Goal: Information Seeking & Learning: Learn about a topic

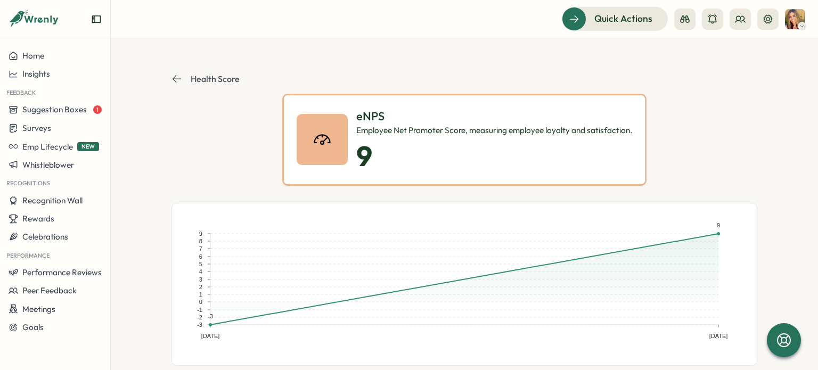
scroll to position [426, 0]
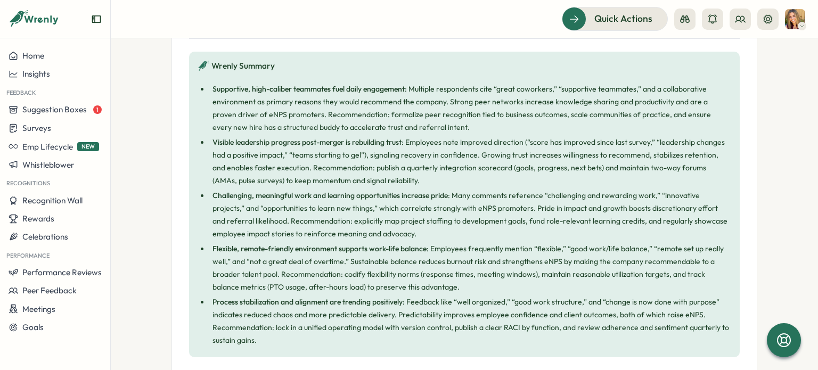
click at [416, 120] on li "Supportive, high-caliber teammates fuel daily engagement : Multiple respondents…" at bounding box center [470, 108] width 522 height 51
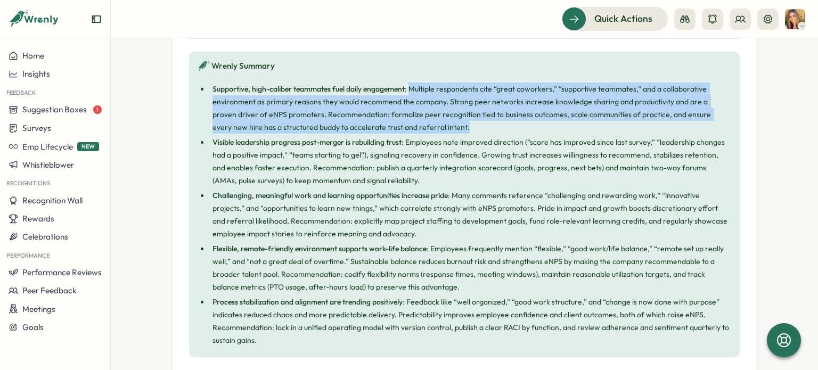
drag, startPoint x: 414, startPoint y: 126, endPoint x: 412, endPoint y: 90, distance: 35.7
click at [412, 90] on li "Supportive, high-caliber teammates fuel daily engagement : Multiple respondents…" at bounding box center [470, 108] width 522 height 51
copy li "Multiple respondents cite “great coworkers,” “supportive teammates,” and a coll…"
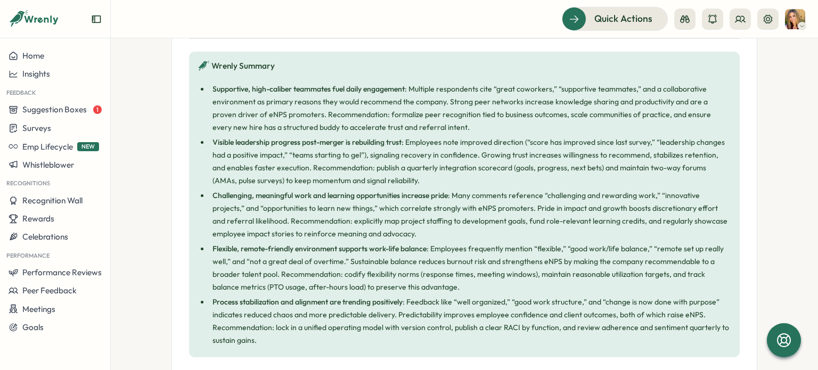
click at [380, 178] on li "Visible leadership progress post-merger is rebuilding trust : Employees note im…" at bounding box center [470, 161] width 522 height 51
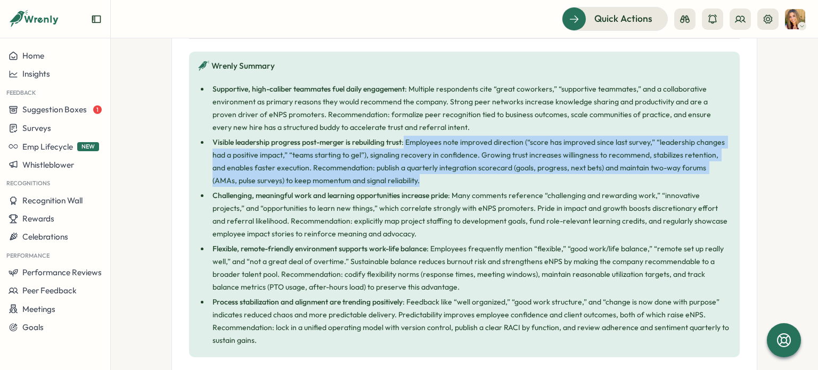
drag, startPoint x: 376, startPoint y: 180, endPoint x: 404, endPoint y: 144, distance: 45.5
click at [404, 144] on li "Visible leadership progress post-merger is rebuilding trust : Employees note im…" at bounding box center [470, 161] width 522 height 51
copy li "Employees note improved direction (“score has improved since last survey,” “lea…"
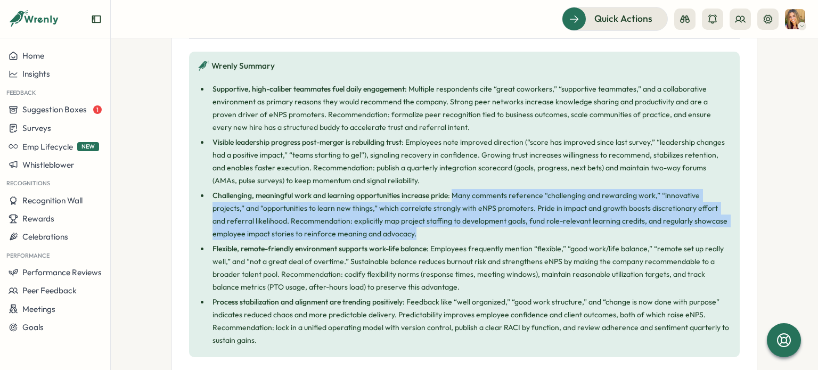
drag, startPoint x: 450, startPoint y: 191, endPoint x: 463, endPoint y: 229, distance: 40.2
click at [463, 229] on li "Challenging, meaningful work and learning opportunities increase pride : Many c…" at bounding box center [470, 214] width 522 height 51
copy li "Many comments reference “challenging and rewarding work,” “innovative projects,…"
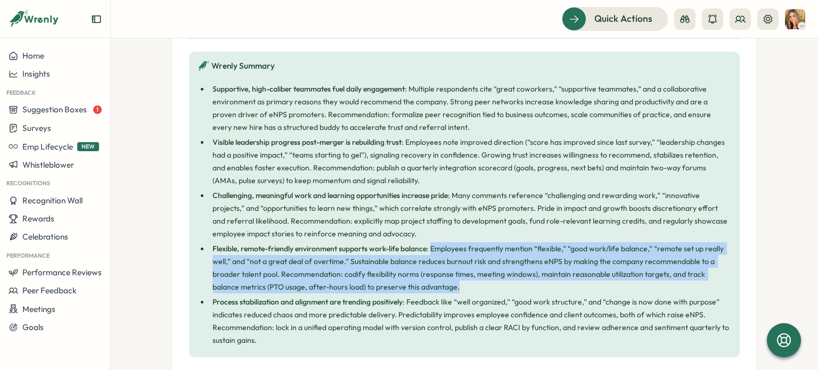
drag, startPoint x: 450, startPoint y: 287, endPoint x: 431, endPoint y: 249, distance: 42.9
click at [431, 249] on li "Flexible, remote-friendly environment supports work-life balance : Employees fr…" at bounding box center [470, 267] width 522 height 51
copy li "Employees frequently mention “flexible,” “good work/life balance,” “remote set …"
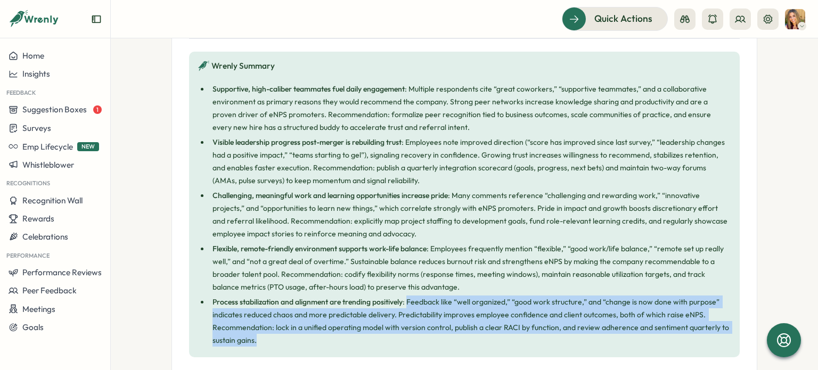
drag, startPoint x: 268, startPoint y: 342, endPoint x: 406, endPoint y: 306, distance: 141.9
click at [406, 306] on li "Process stabilization and alignment are trending positively : Feedback like “we…" at bounding box center [470, 320] width 522 height 51
copy li "Feedback like “well organized,” “good work structure,” and “change is now done …"
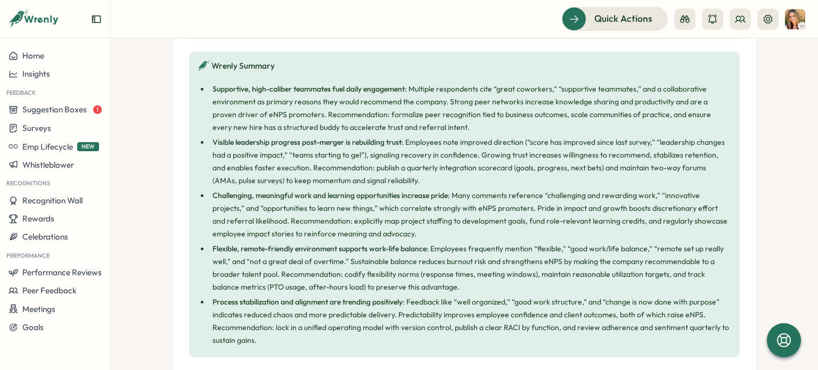
click at [406, 232] on li "Challenging, meaningful work and learning opportunities increase pride : Many c…" at bounding box center [470, 214] width 522 height 51
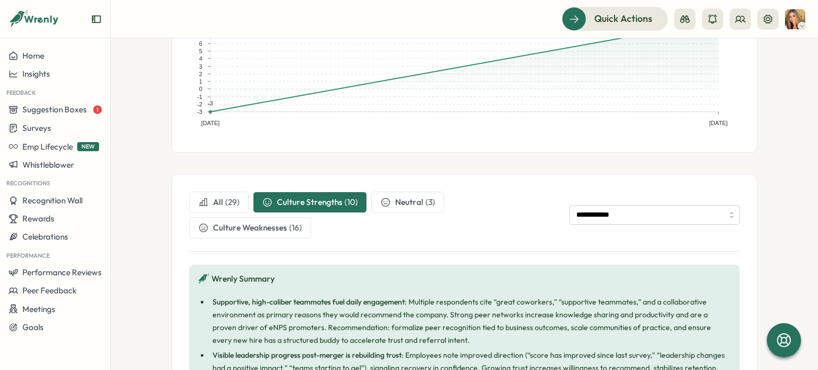
scroll to position [213, 0]
click at [236, 227] on span "Culture Weaknesses" at bounding box center [250, 228] width 74 height 12
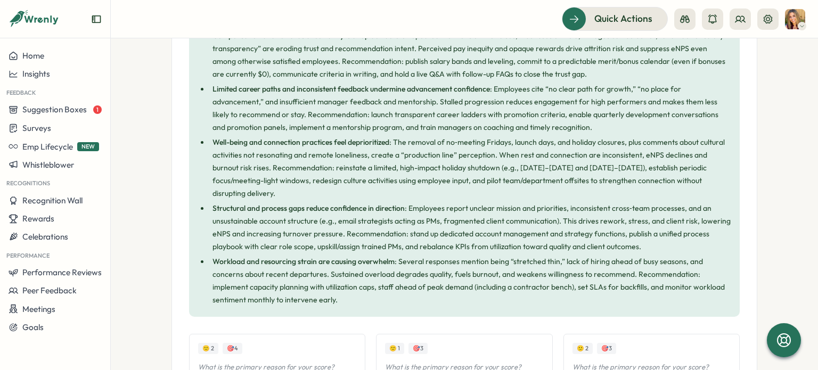
scroll to position [426, 0]
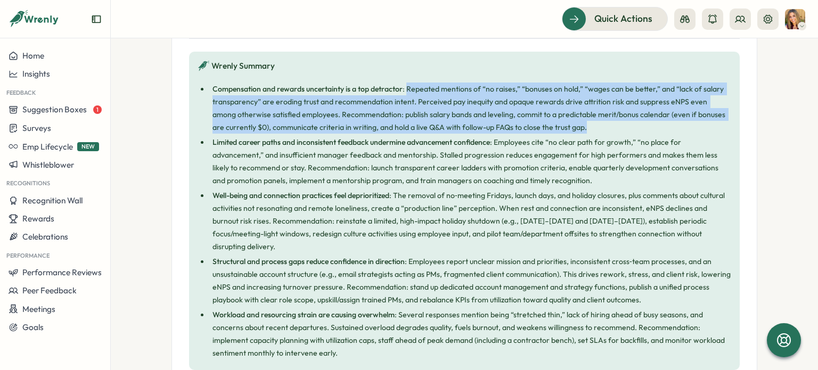
drag, startPoint x: 405, startPoint y: 86, endPoint x: 582, endPoint y: 125, distance: 181.5
click at [582, 125] on li "Compensation and rewards uncertainty is a top detractor : Repeated mentions of …" at bounding box center [470, 108] width 522 height 51
copy li "Repeated mentions of “no raises,” “bonuses on hold,” “wages can be better,” and…"
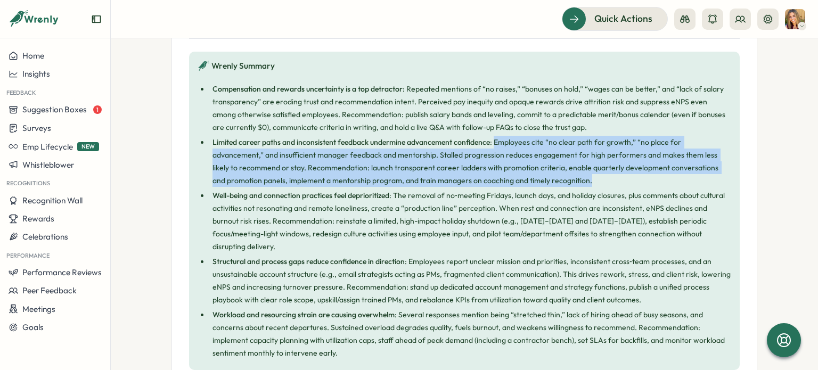
drag, startPoint x: 511, startPoint y: 182, endPoint x: 493, endPoint y: 140, distance: 45.4
click at [493, 140] on li "Limited career paths and inconsistent feedback undermine advancement confidence…" at bounding box center [470, 161] width 522 height 51
copy li "Employees cite “no clear path for growth,” “no place for advancement,” and insu…"
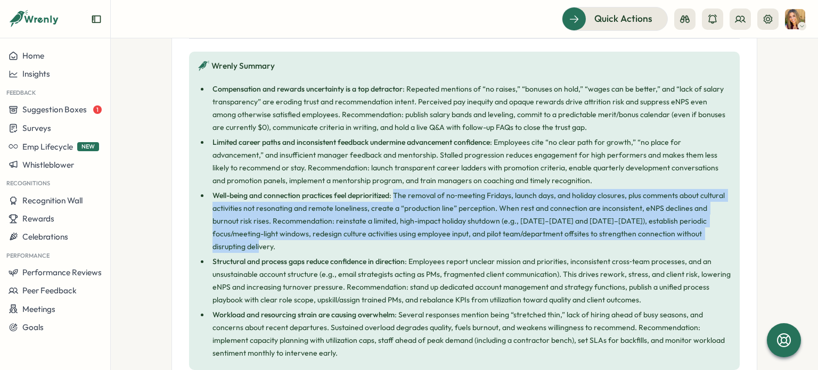
drag, startPoint x: 393, startPoint y: 192, endPoint x: 701, endPoint y: 228, distance: 309.3
click at [701, 228] on li "Well-being and connection practices feel deprioritized : The removal of no‑meet…" at bounding box center [470, 221] width 522 height 64
copy li "The removal of no‑meeting Fridays, launch days, and holiday closures, plus comm…"
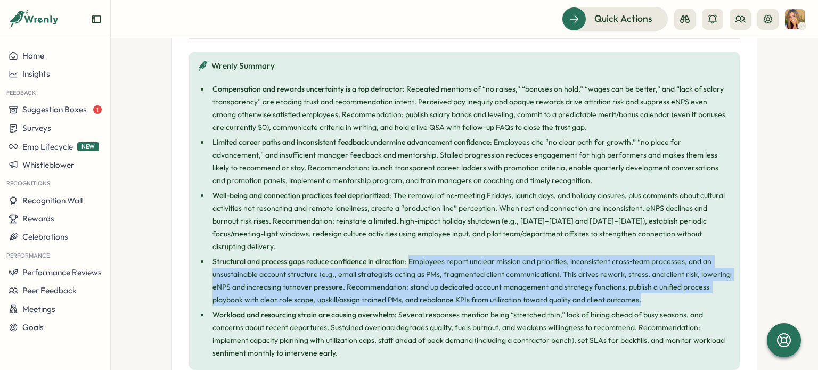
drag, startPoint x: 407, startPoint y: 245, endPoint x: 648, endPoint y: 285, distance: 245.0
click at [648, 285] on li "Structural and process gaps reduce confidence in direction : Employees report u…" at bounding box center [470, 280] width 522 height 51
copy li "Employees report unclear mission and priorities, inconsistent cross‑team proces…"
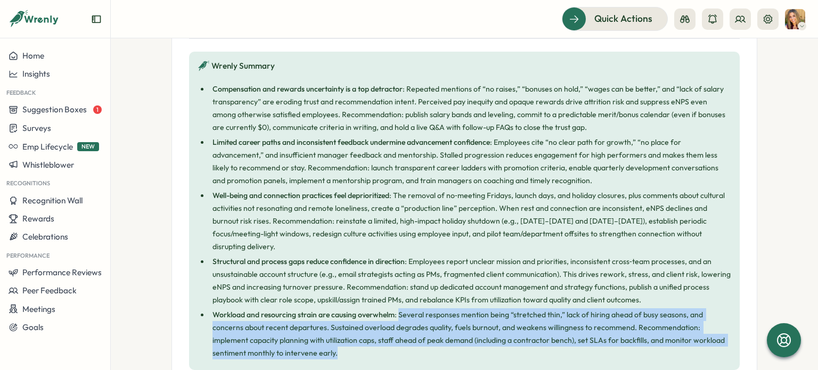
drag, startPoint x: 266, startPoint y: 338, endPoint x: 396, endPoint y: 303, distance: 134.9
click at [396, 308] on li "Workload and resourcing strain are causing overwhelm : Several responses mentio…" at bounding box center [470, 333] width 522 height 51
copy li "Several responses mention being “stretched thin,” lack of hiring ahead of busy …"
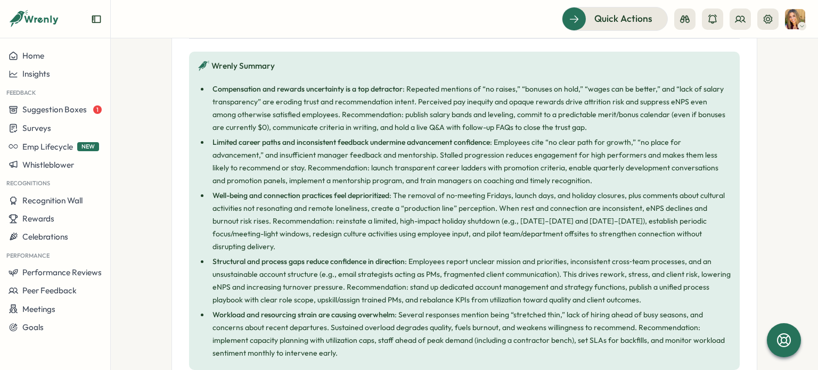
click at [165, 278] on section "**********" at bounding box center [464, 204] width 707 height 332
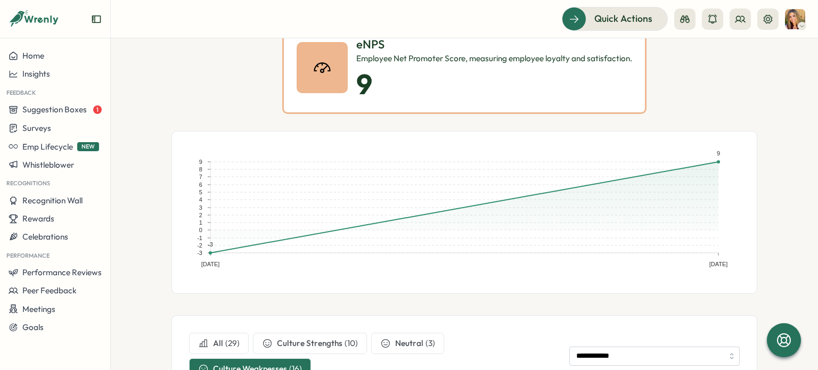
scroll to position [0, 0]
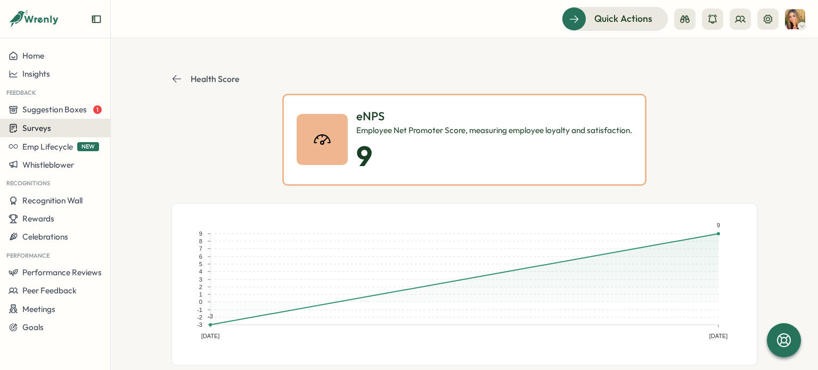
click at [31, 130] on span "Surveys" at bounding box center [36, 128] width 29 height 10
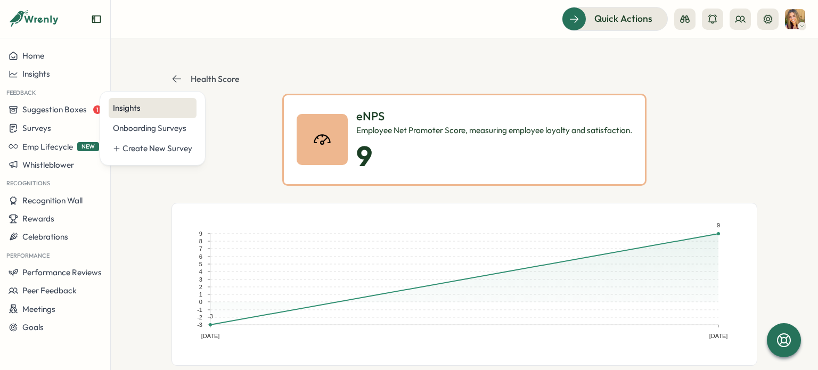
click at [141, 108] on div "Insights" at bounding box center [152, 108] width 79 height 12
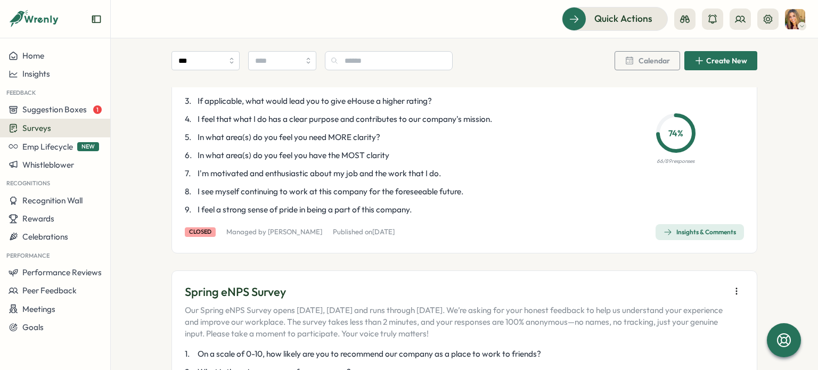
scroll to position [160, 0]
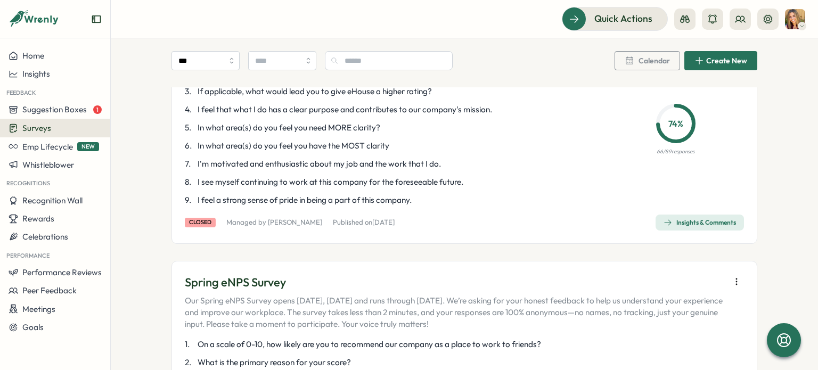
click at [703, 219] on div "Insights & Comments" at bounding box center [699, 222] width 72 height 9
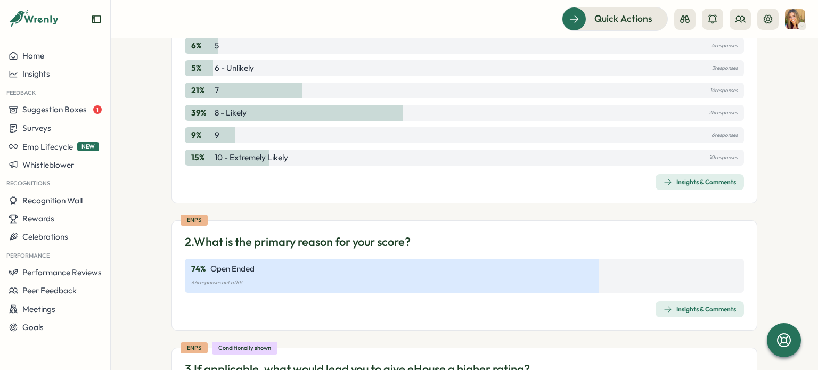
scroll to position [266, 0]
click at [684, 180] on div "Insights & Comments" at bounding box center [699, 182] width 72 height 9
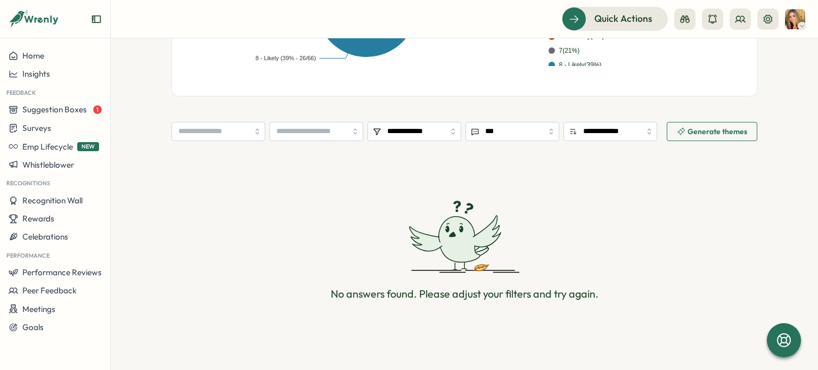
scroll to position [95, 0]
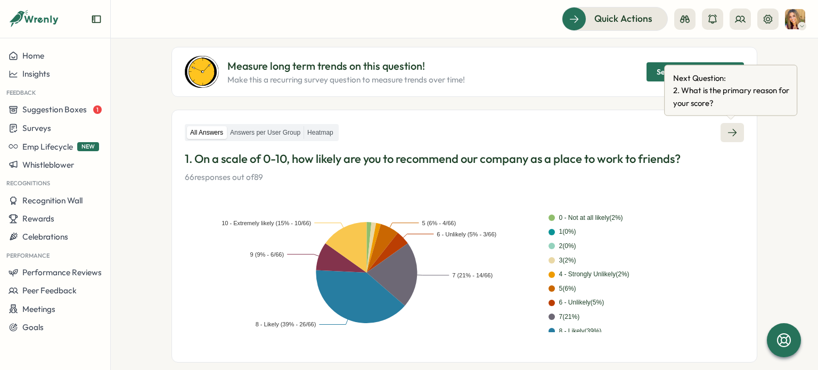
click at [731, 129] on icon at bounding box center [732, 132] width 11 height 11
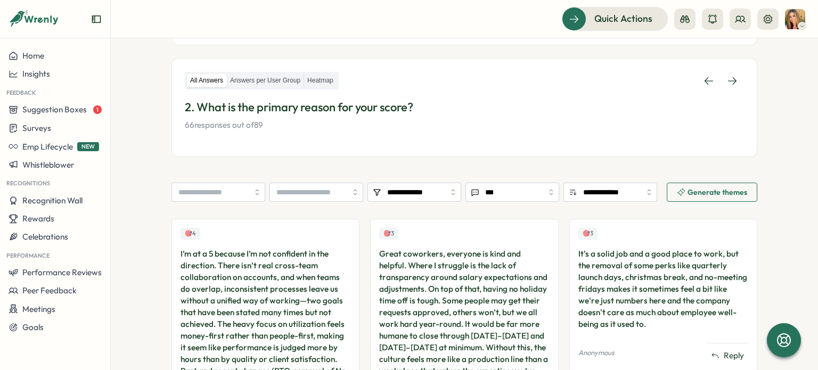
scroll to position [213, 0]
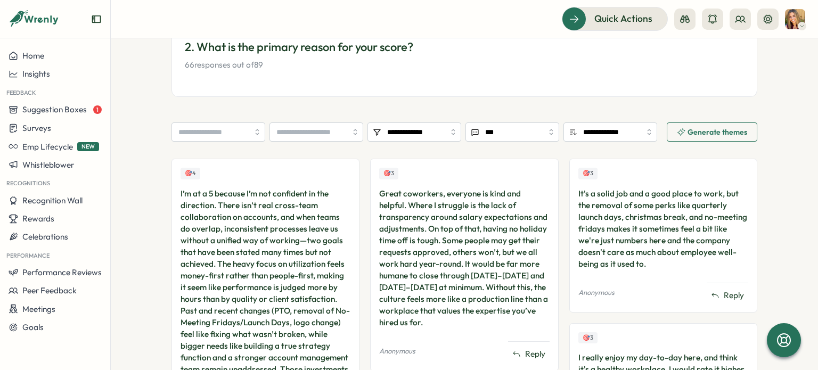
click at [732, 135] on span "Generate themes" at bounding box center [717, 131] width 60 height 7
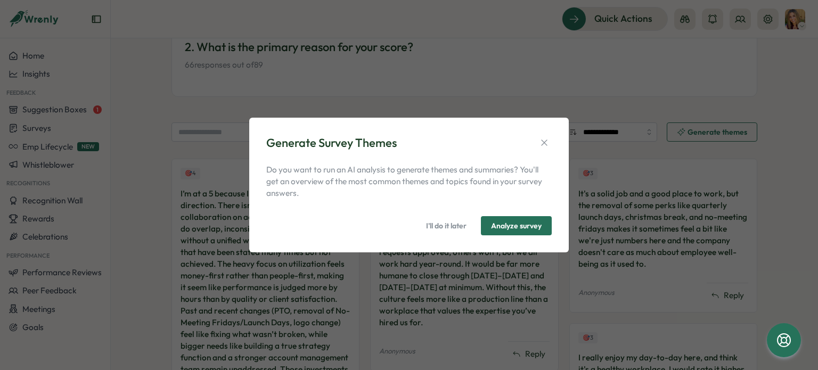
click at [509, 226] on span "Analyze survey" at bounding box center [516, 226] width 51 height 18
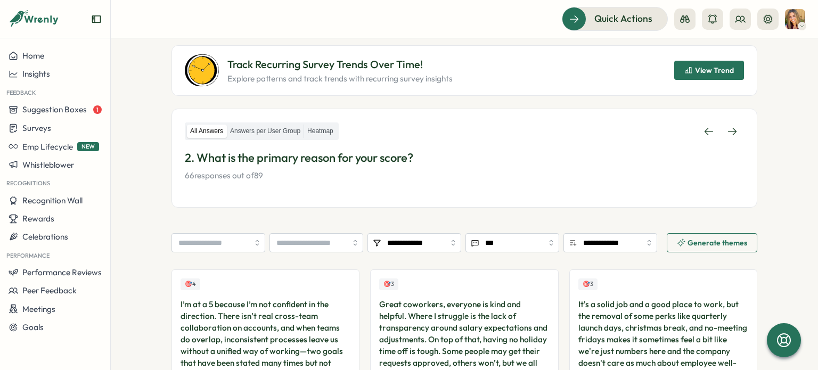
scroll to position [0, 0]
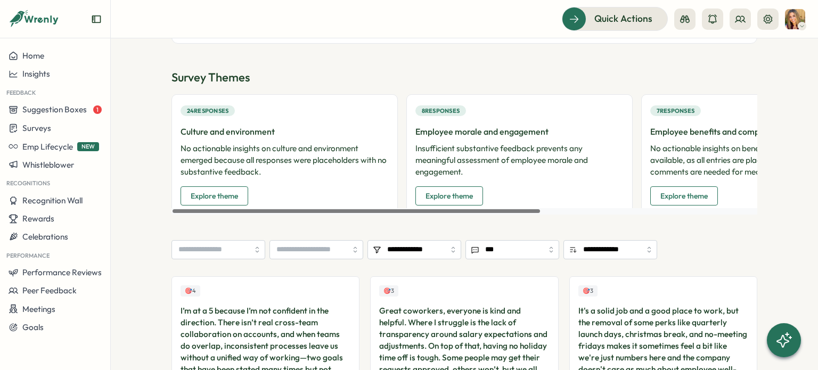
drag, startPoint x: 525, startPoint y: 210, endPoint x: 410, endPoint y: 219, distance: 115.3
click at [410, 213] on div at bounding box center [355, 211] width 367 height 4
click at [232, 193] on span "Explore theme" at bounding box center [214, 196] width 47 height 18
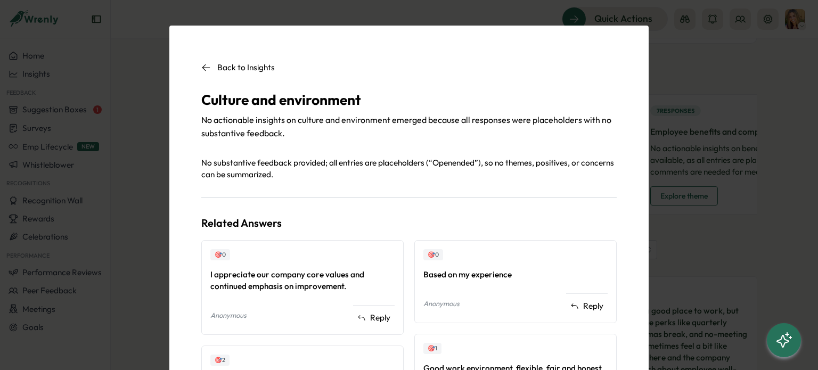
click at [261, 68] on p "Back to Insights" at bounding box center [245, 68] width 57 height 12
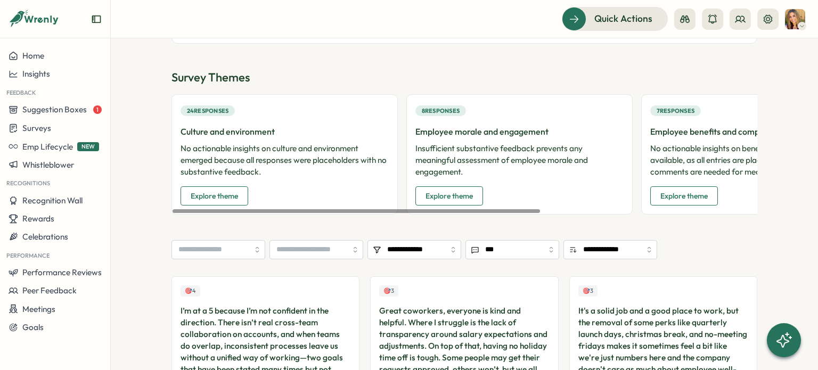
click at [460, 194] on span "Explore theme" at bounding box center [448, 196] width 47 height 18
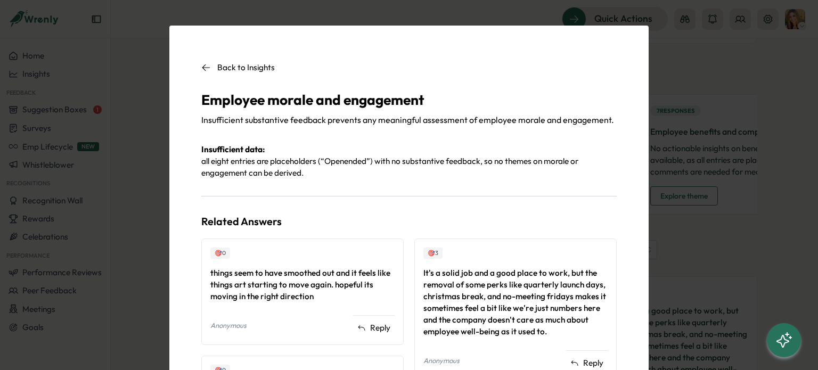
click at [217, 66] on p "Back to Insights" at bounding box center [245, 68] width 57 height 12
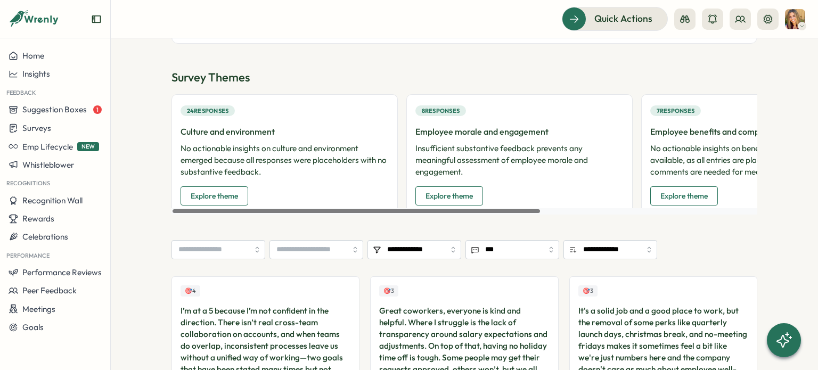
drag, startPoint x: 509, startPoint y: 210, endPoint x: 306, endPoint y: 212, distance: 202.8
click at [308, 213] on div at bounding box center [355, 211] width 367 height 4
